Goal: Task Accomplishment & Management: Use online tool/utility

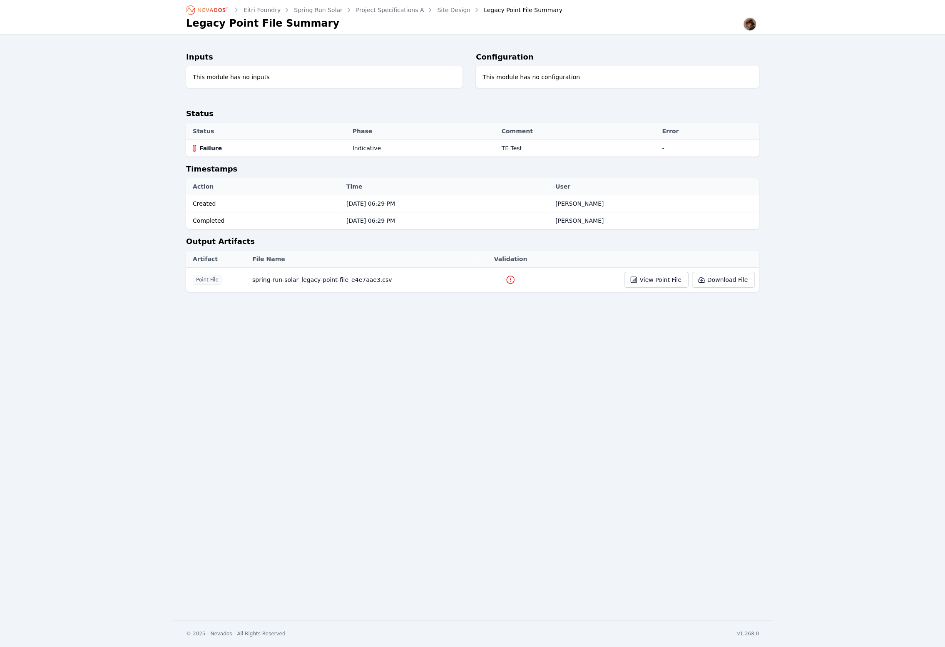
click at [510, 278] on icon at bounding box center [510, 280] width 10 height 10
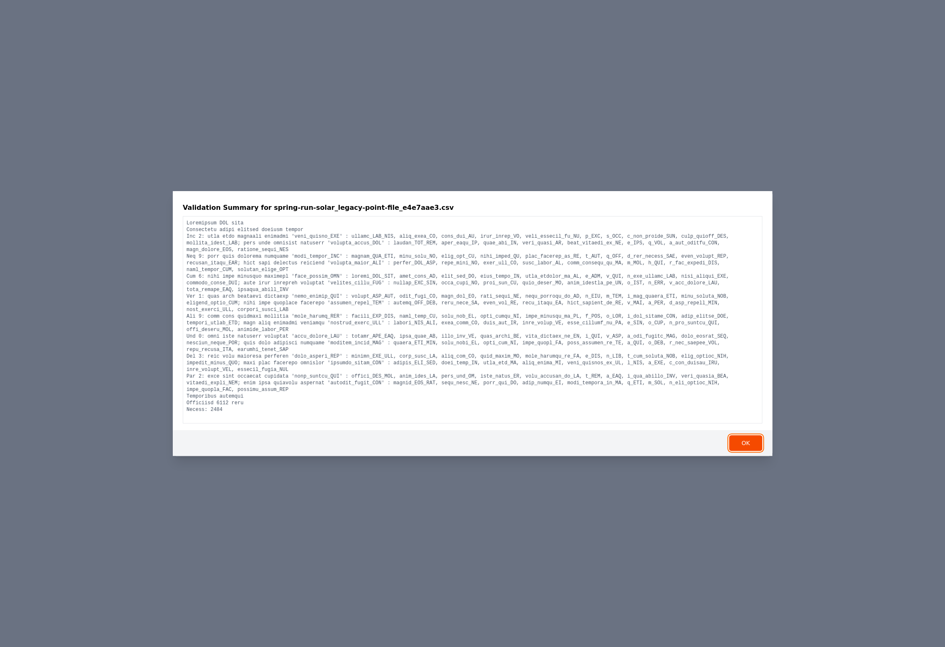
click at [746, 445] on button "OK" at bounding box center [745, 443] width 33 height 16
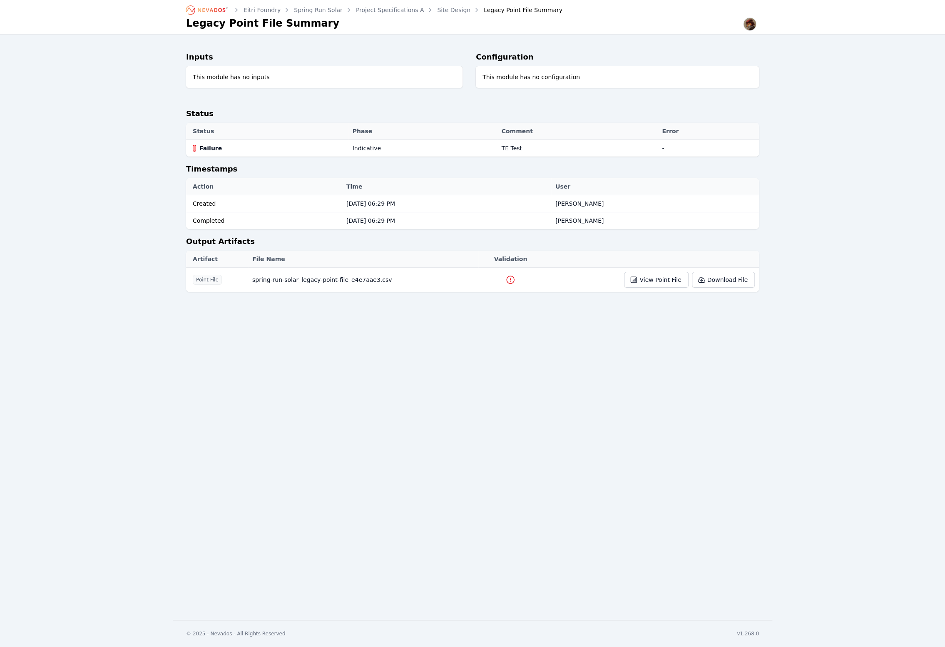
click at [441, 10] on link "Site Design" at bounding box center [453, 10] width 33 height 8
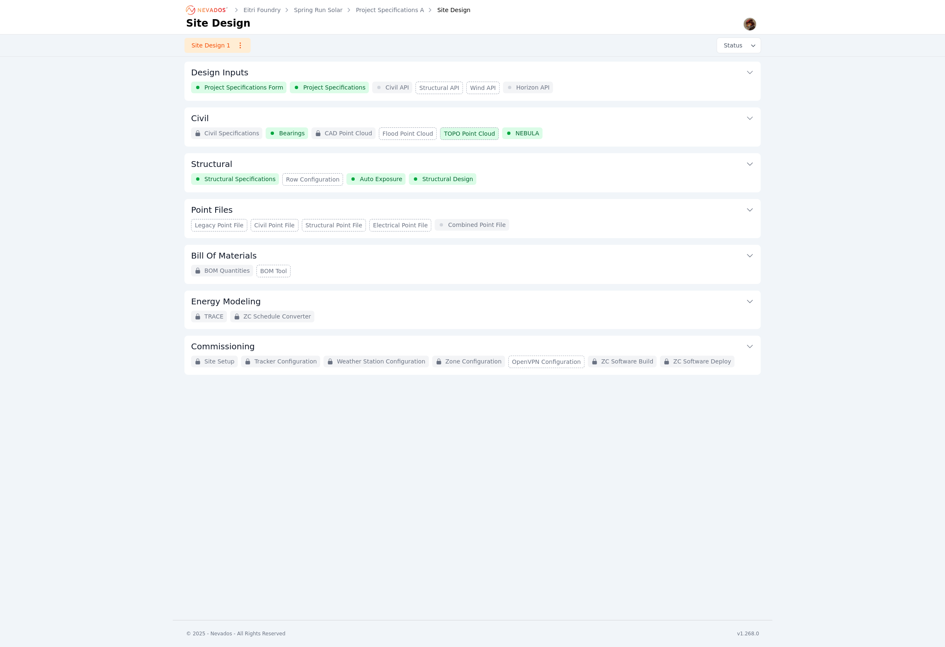
click at [604, 86] on div "Project Specifications Form Project Specifications Civil API Structural API Win…" at bounding box center [472, 88] width 563 height 12
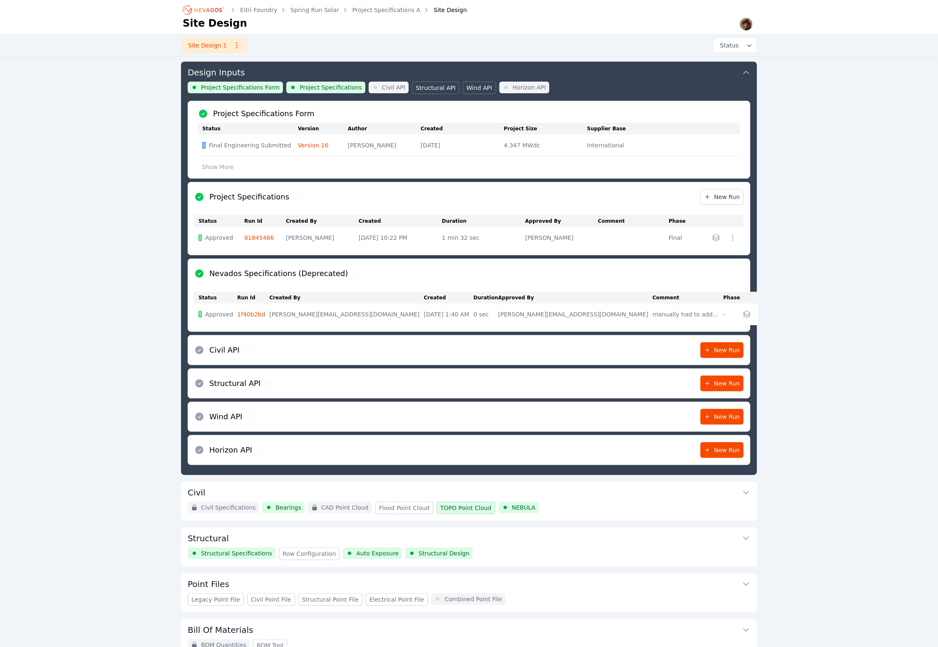
click at [603, 591] on button "Point Files" at bounding box center [469, 583] width 563 height 20
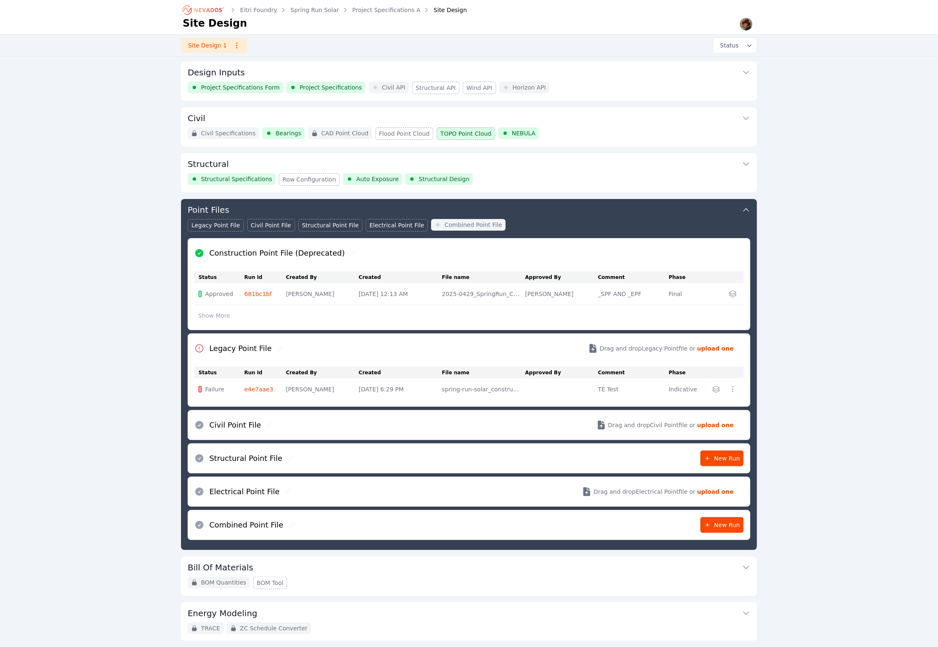
scroll to position [72, 0]
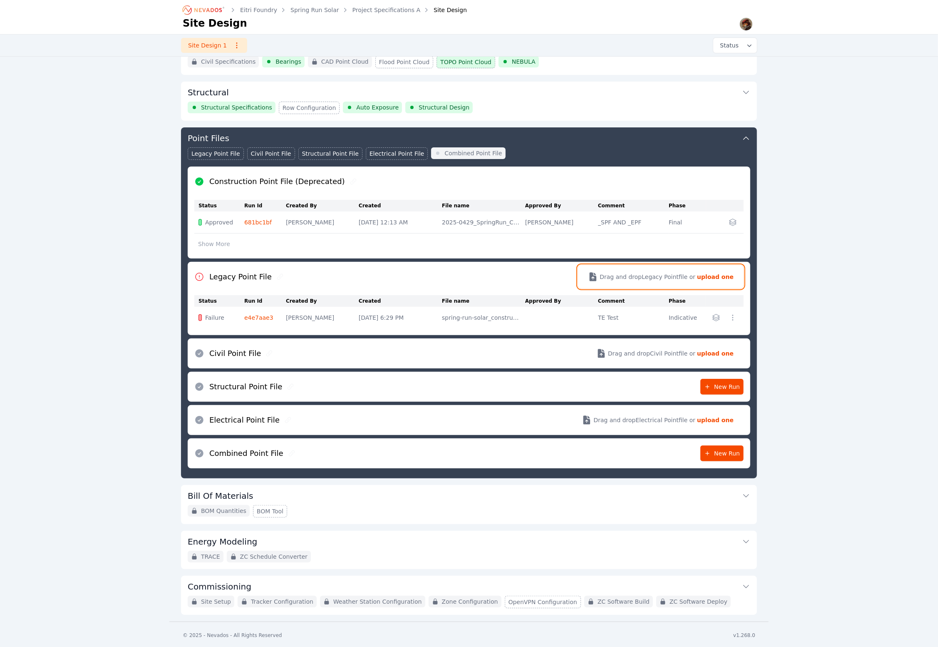
click at [712, 278] on strong "upload one" at bounding box center [715, 277] width 37 height 8
